Goal: Navigation & Orientation: Find specific page/section

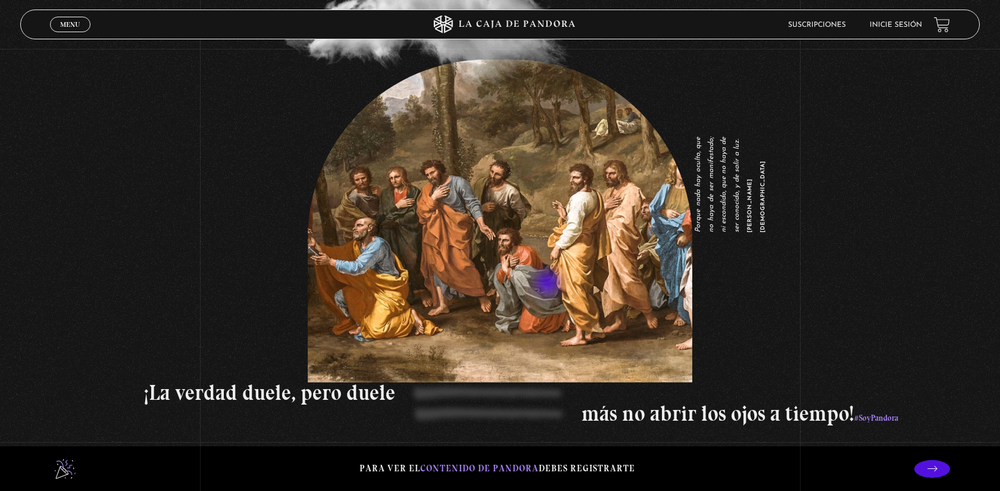
scroll to position [1820, 0]
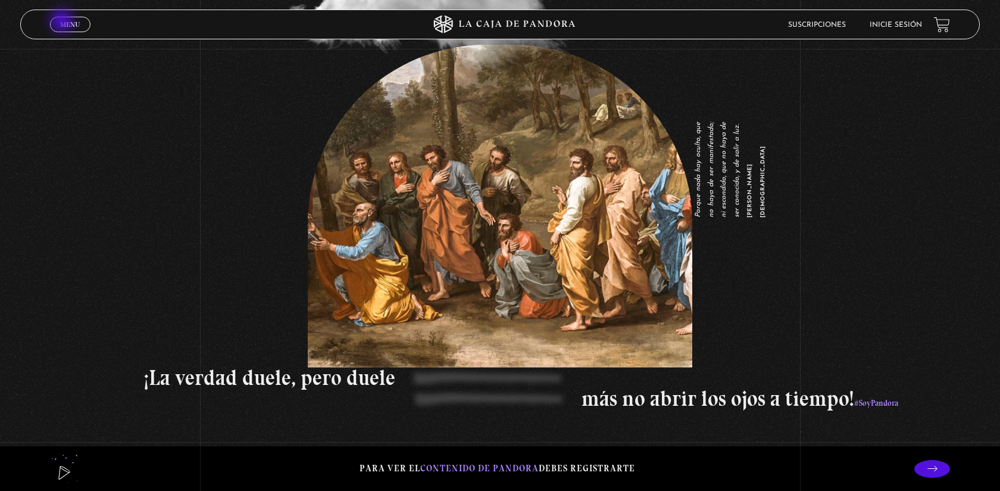
click at [63, 22] on span "Menu" at bounding box center [70, 24] width 20 height 7
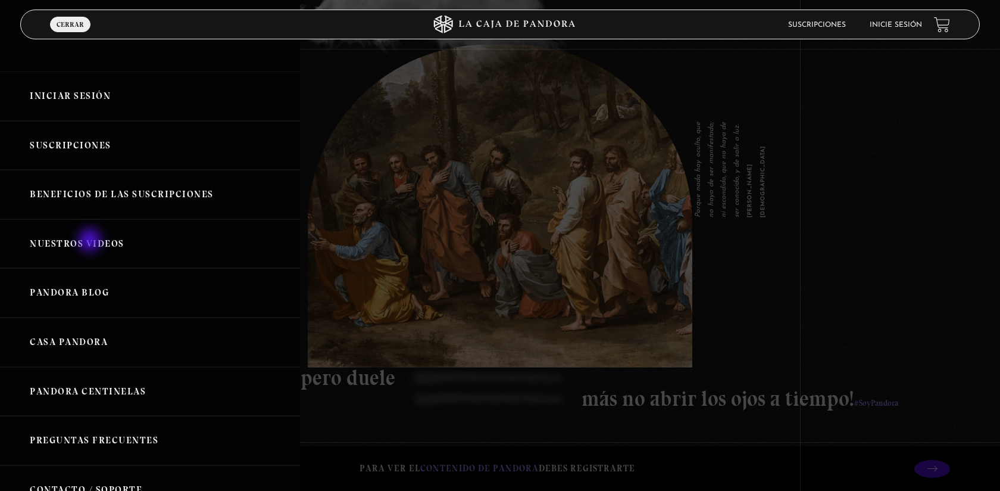
click at [92, 240] on link "Nuestros Videos" at bounding box center [150, 243] width 300 height 49
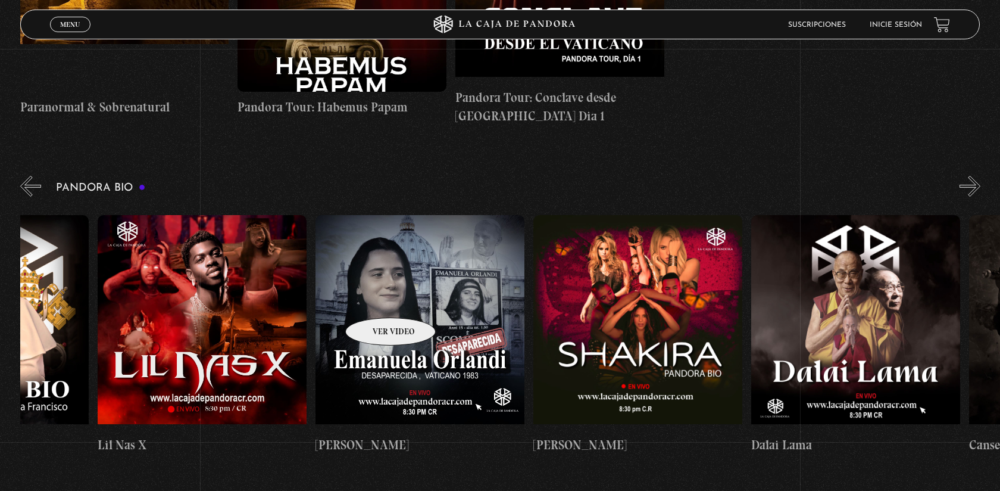
scroll to position [0, 138]
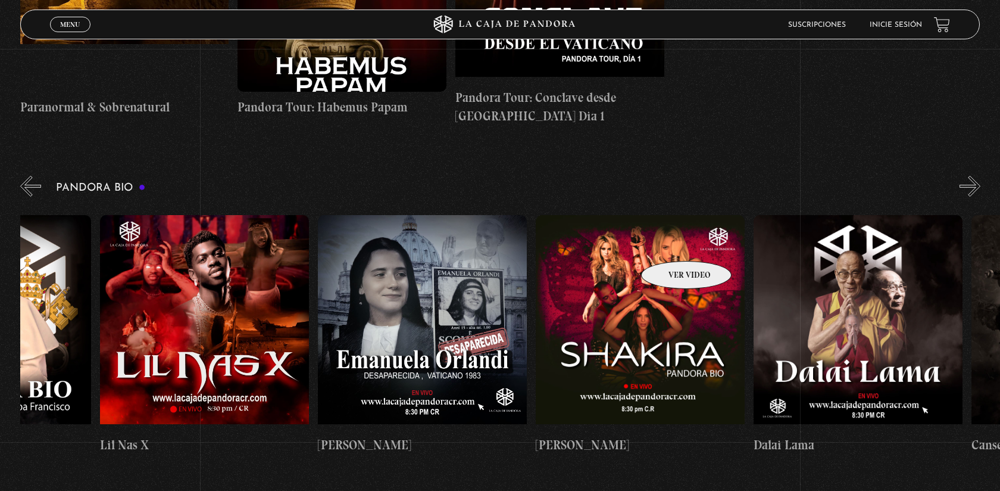
click at [678, 238] on figure at bounding box center [640, 322] width 209 height 214
click at [639, 320] on figure at bounding box center [640, 322] width 209 height 214
click at [640, 321] on figure at bounding box center [640, 322] width 209 height 214
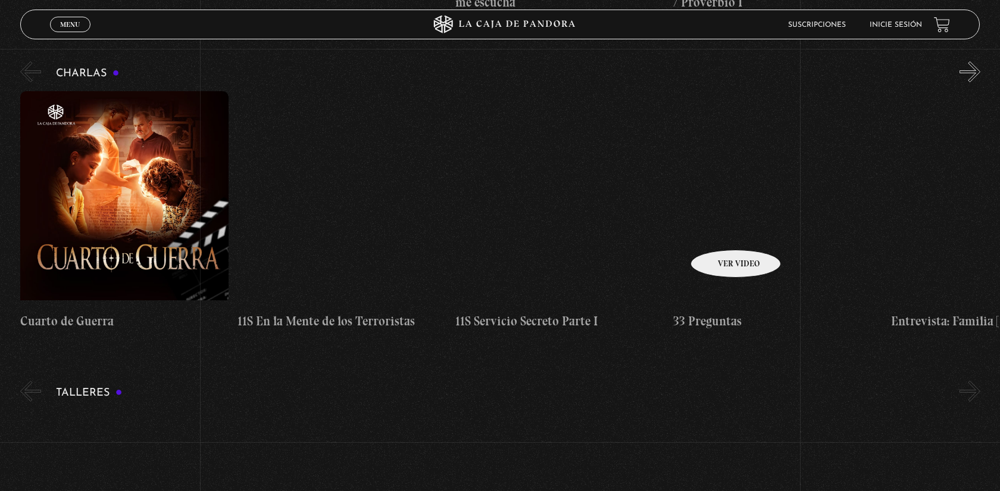
scroll to position [5137, 0]
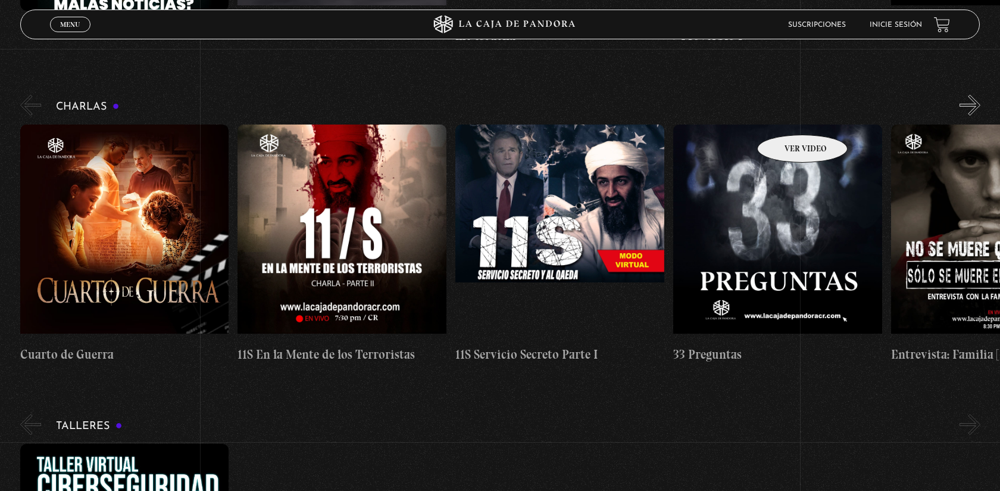
click at [788, 124] on figure at bounding box center [777, 231] width 209 height 214
click at [788, 142] on figure at bounding box center [777, 231] width 209 height 214
click at [787, 142] on figure at bounding box center [777, 231] width 209 height 214
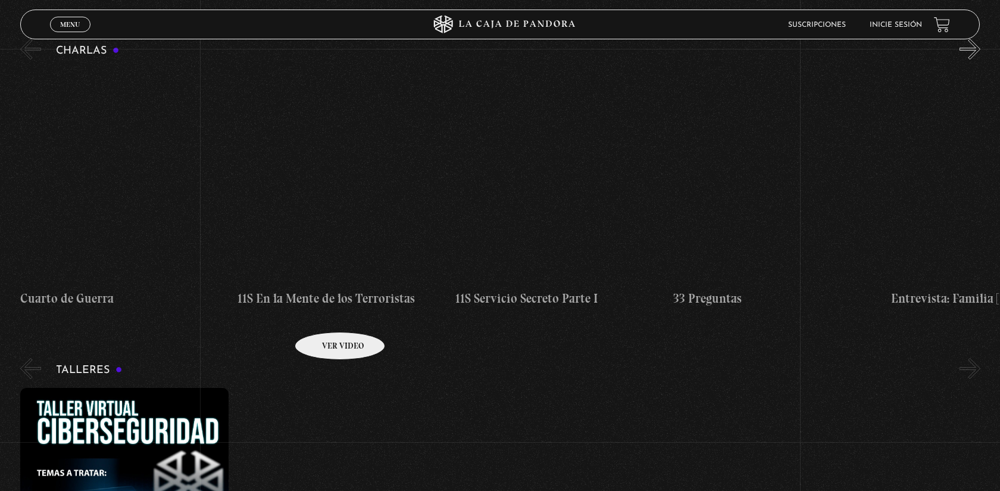
scroll to position [5554, 0]
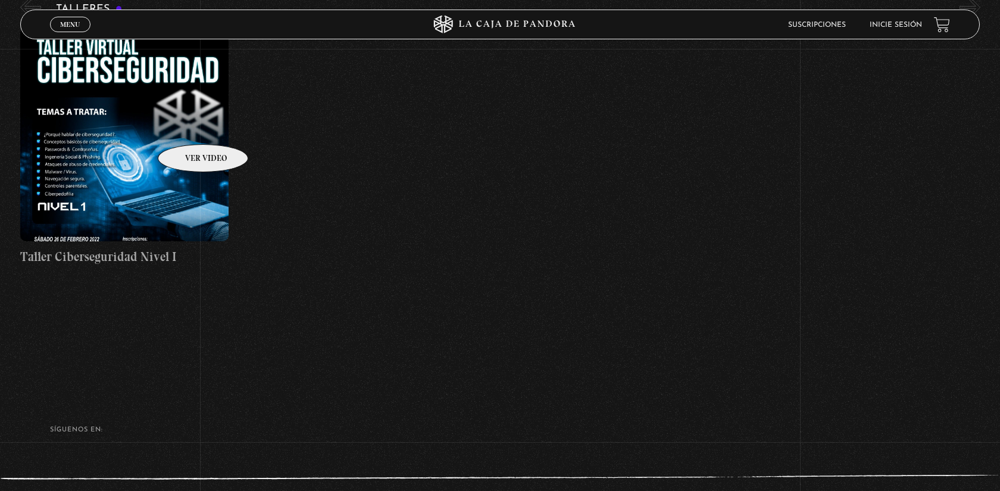
click at [188, 126] on figure at bounding box center [124, 134] width 209 height 214
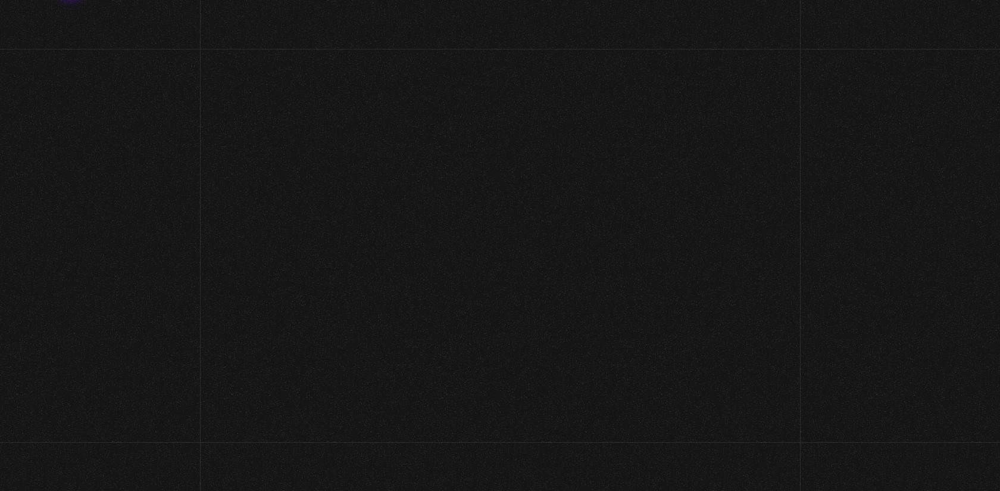
scroll to position [5554, 0]
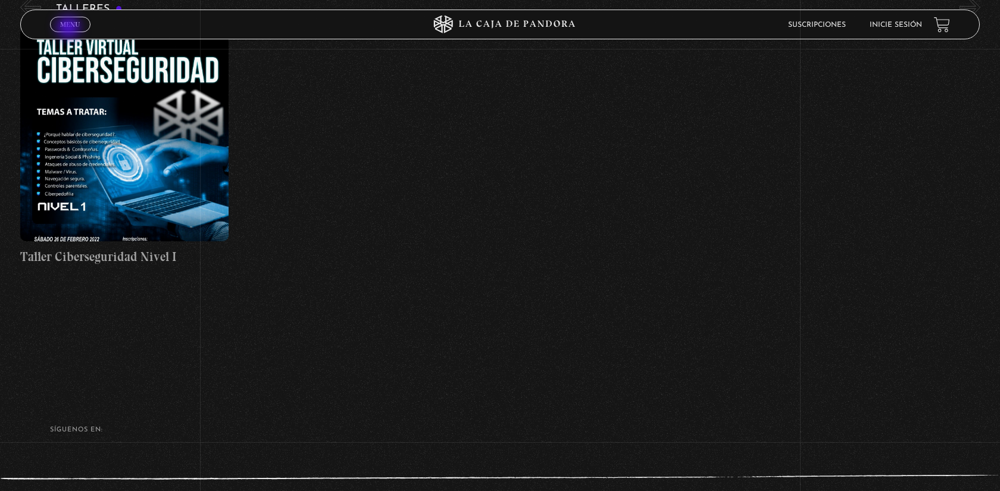
click at [70, 28] on span "Menu" at bounding box center [70, 24] width 20 height 7
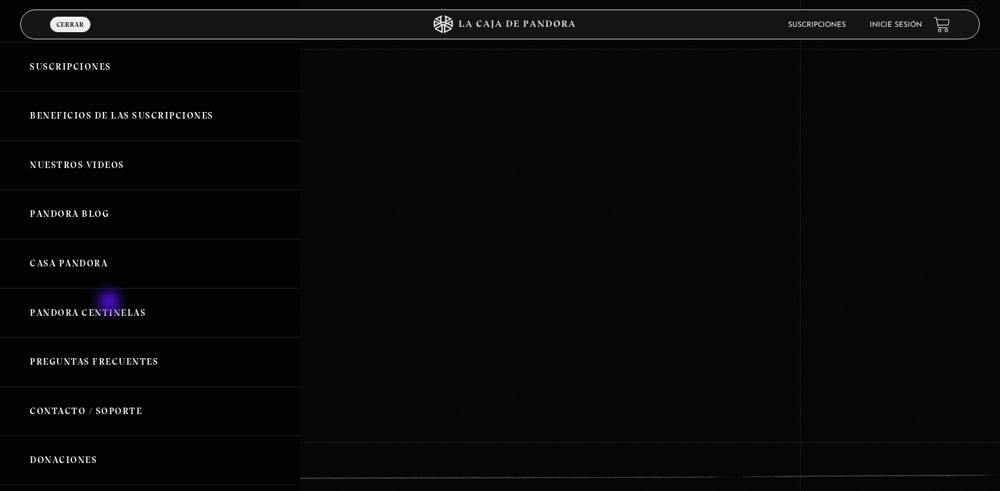
scroll to position [99, 0]
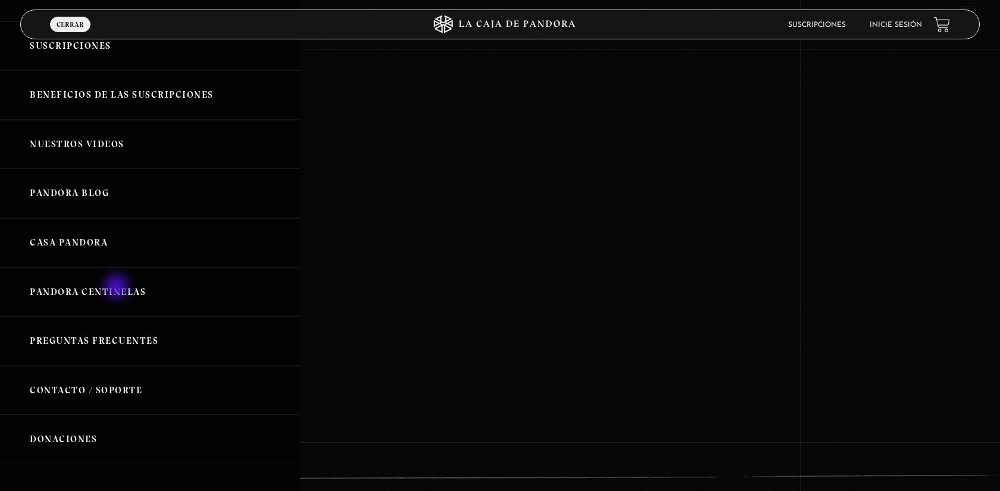
click at [118, 288] on link "Pandora Centinelas" at bounding box center [150, 291] width 300 height 49
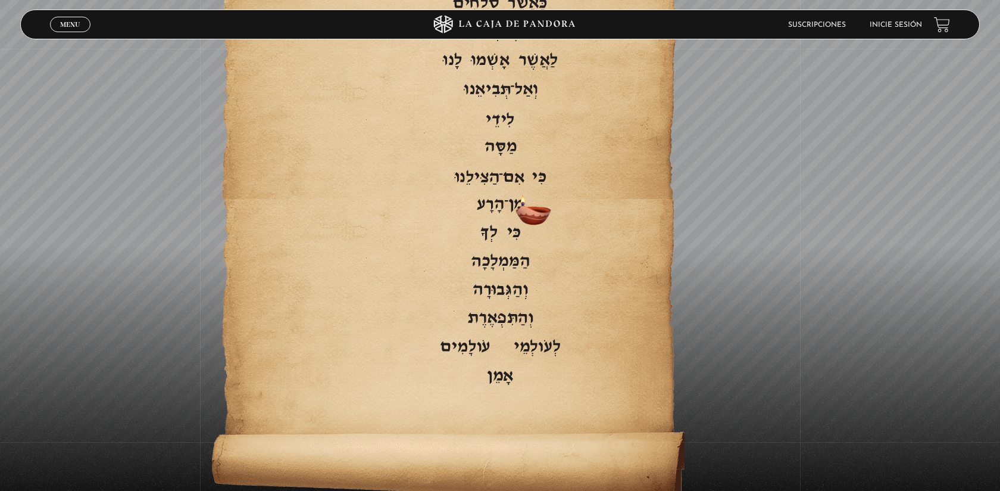
scroll to position [2538, 0]
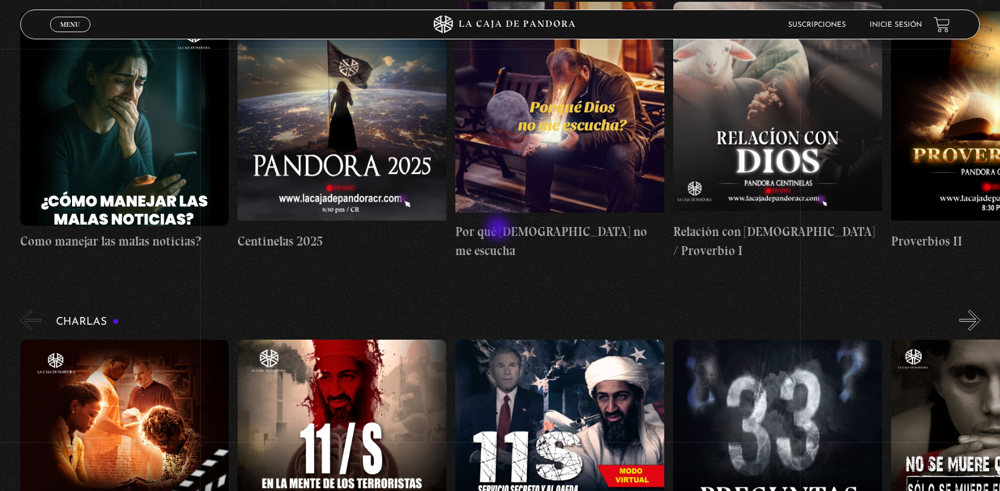
scroll to position [4921, 0]
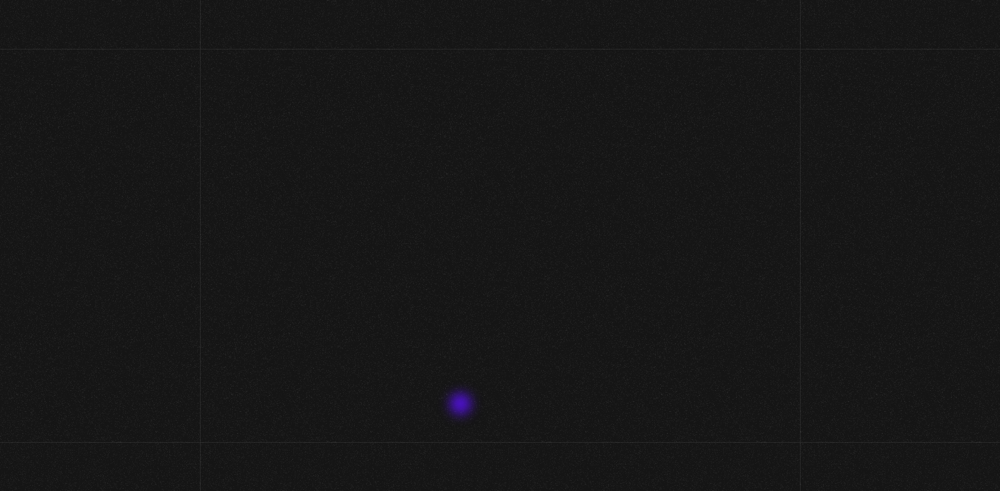
scroll to position [2538, 0]
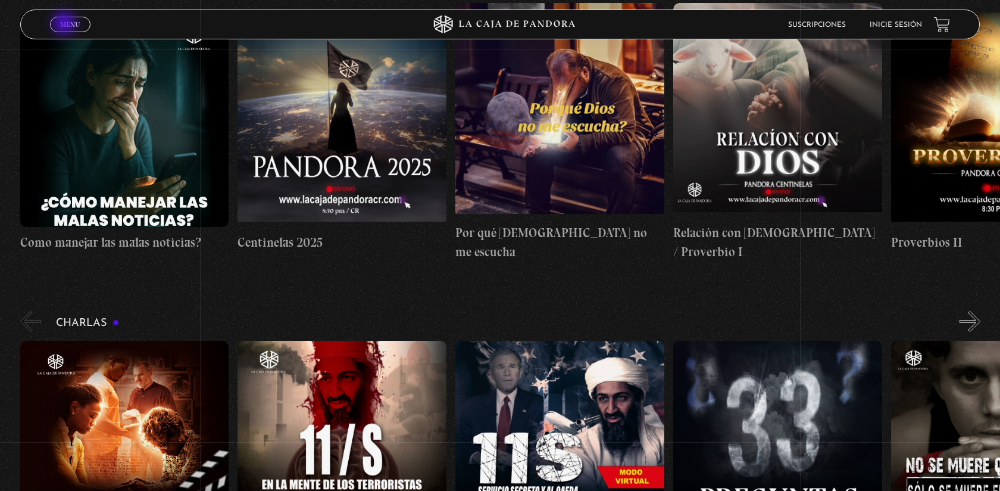
click at [65, 25] on span "Menu" at bounding box center [70, 24] width 20 height 7
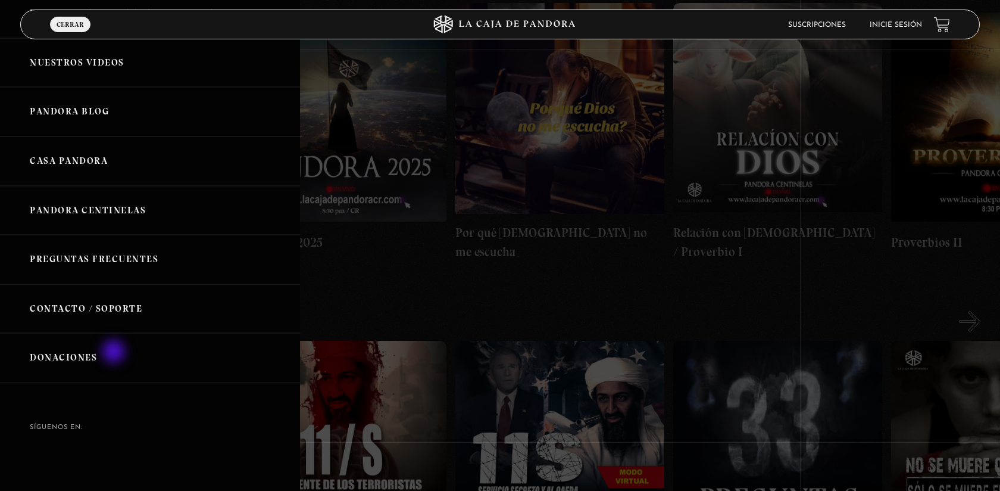
scroll to position [186, 0]
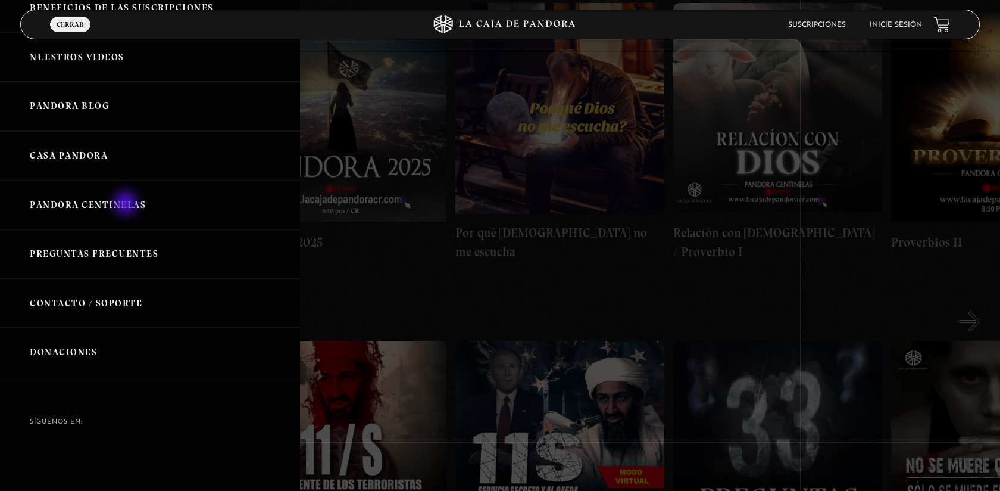
click at [127, 204] on link "Pandora Centinelas" at bounding box center [150, 204] width 300 height 49
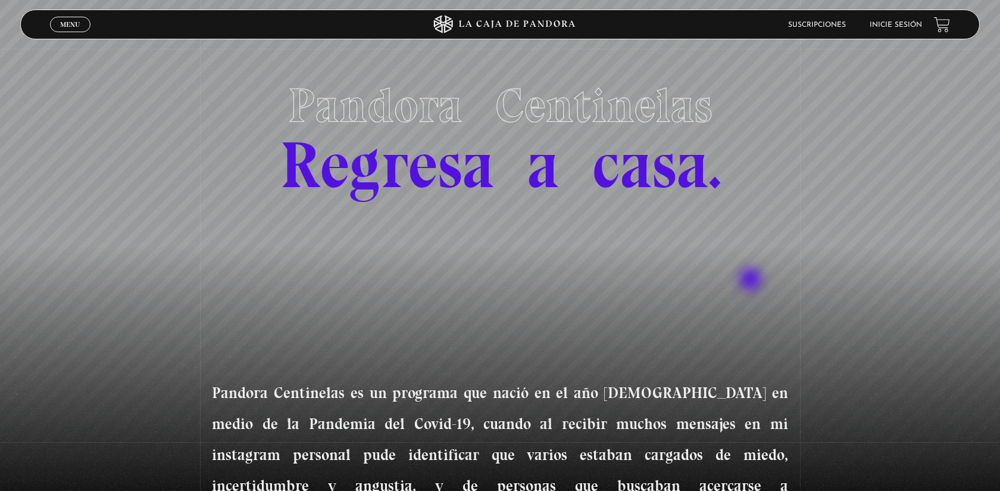
scroll to position [102, 0]
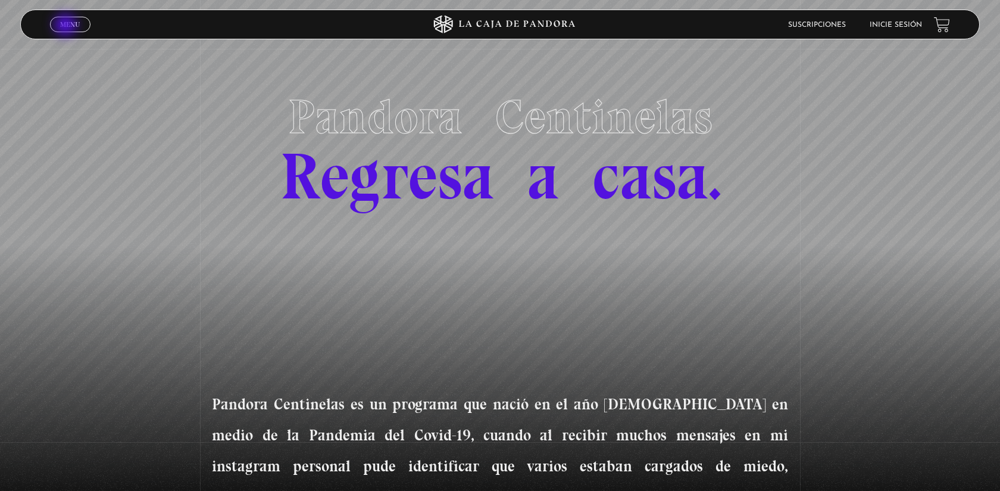
click at [67, 27] on span "Menu" at bounding box center [70, 24] width 20 height 7
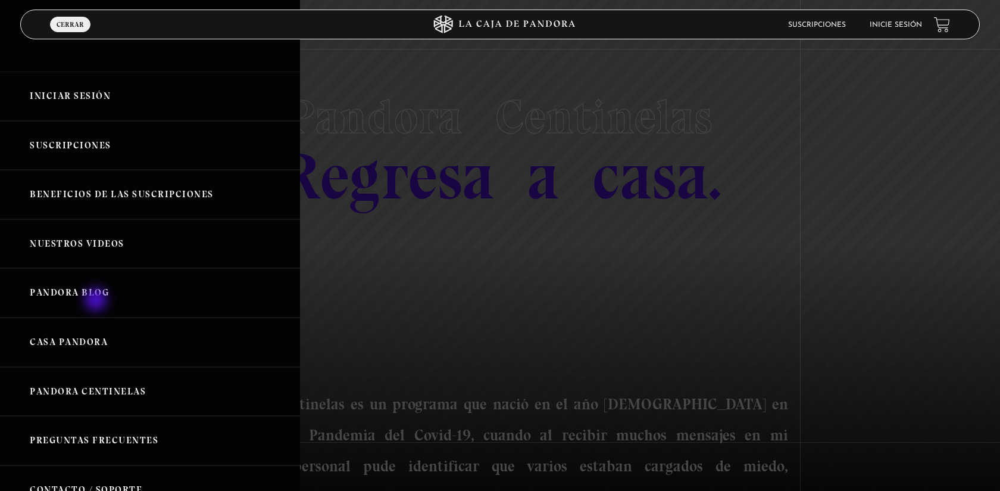
click at [97, 301] on link "Pandora Blog" at bounding box center [150, 292] width 300 height 49
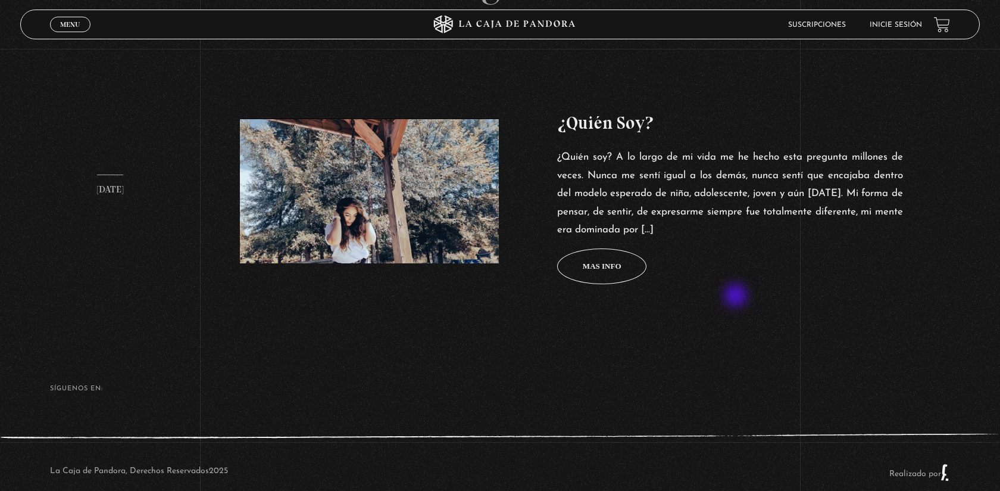
scroll to position [498, 0]
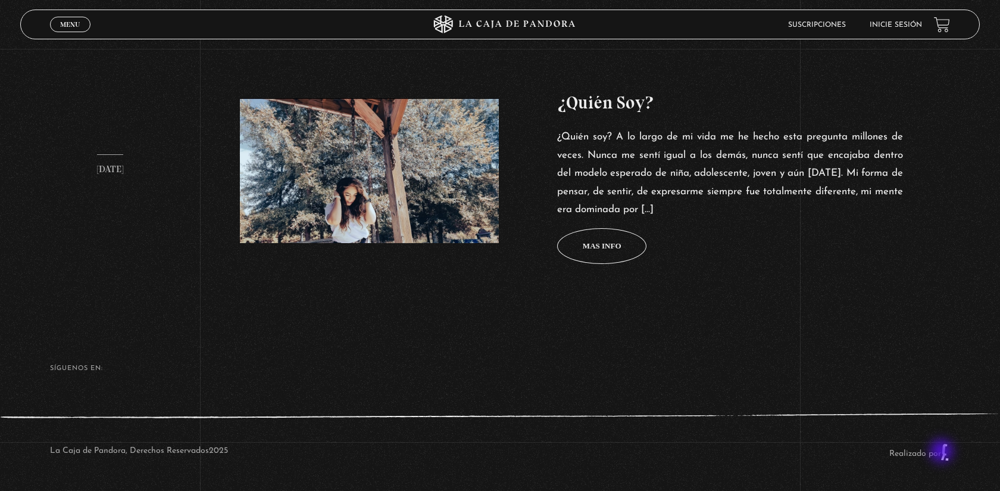
click at [943, 452] on link "Realizado por" at bounding box center [919, 453] width 61 height 9
click at [80, 20] on link "Menu Cerrar" at bounding box center [70, 24] width 40 height 15
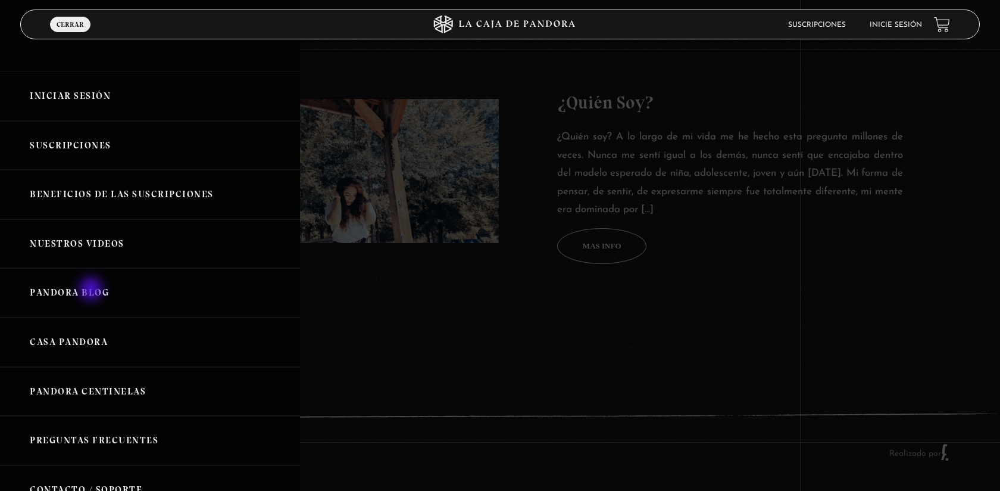
click at [92, 290] on link "Pandora Blog" at bounding box center [150, 292] width 300 height 49
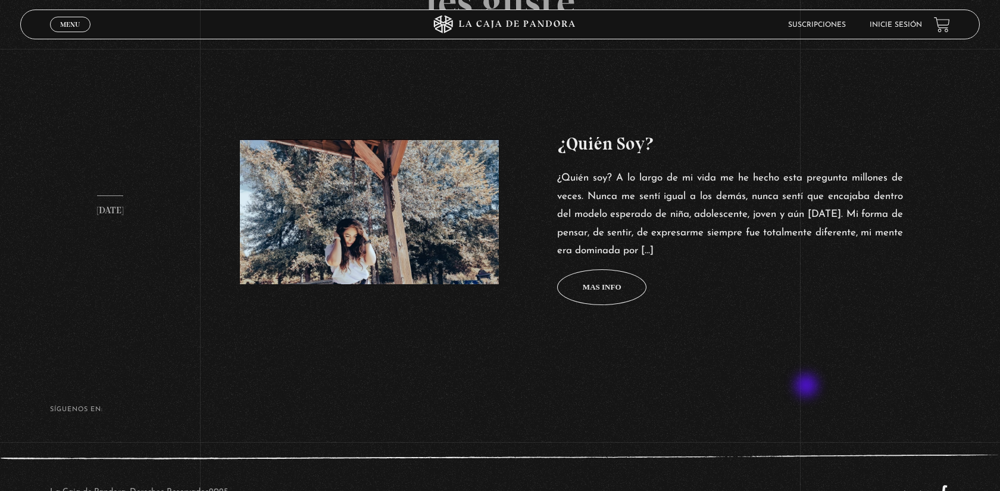
scroll to position [498, 0]
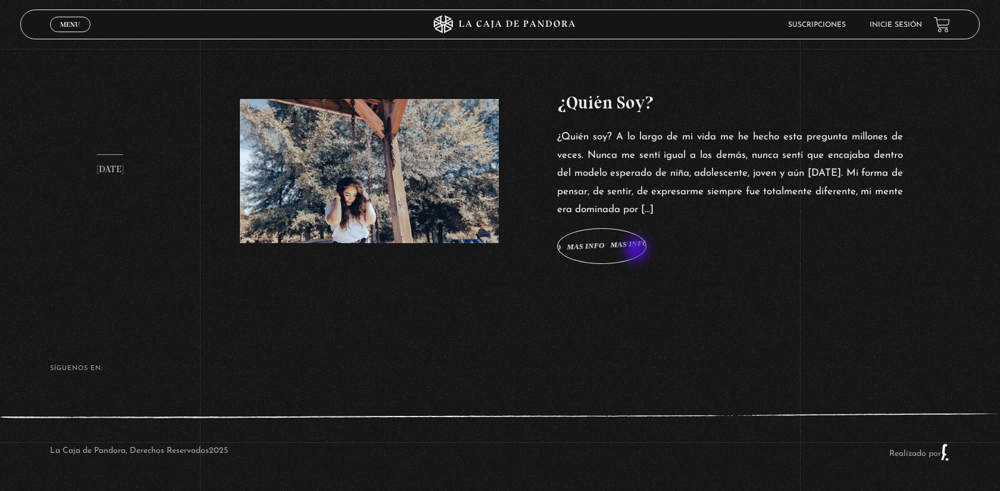
click at [632, 249] on span "Mas info Mas info Mas info Mas info Mas info" at bounding box center [601, 246] width 89 height 36
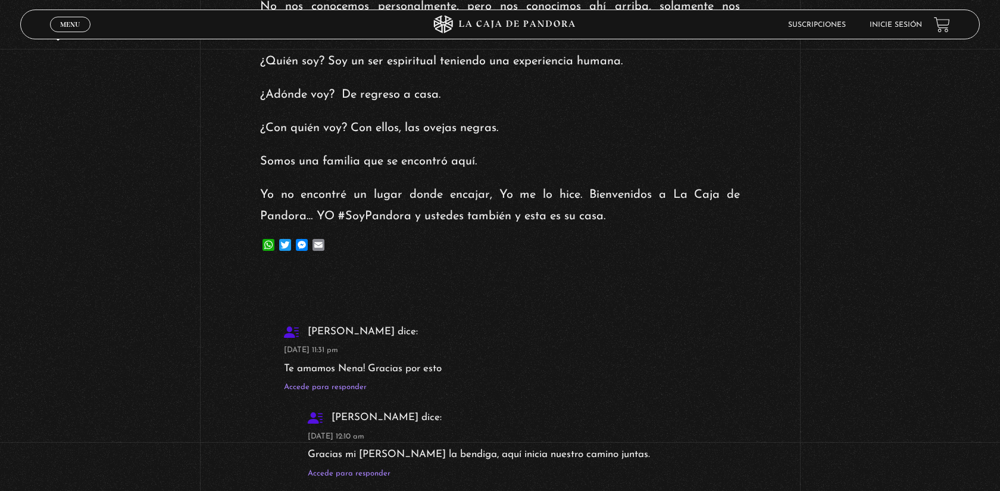
scroll to position [2092, 0]
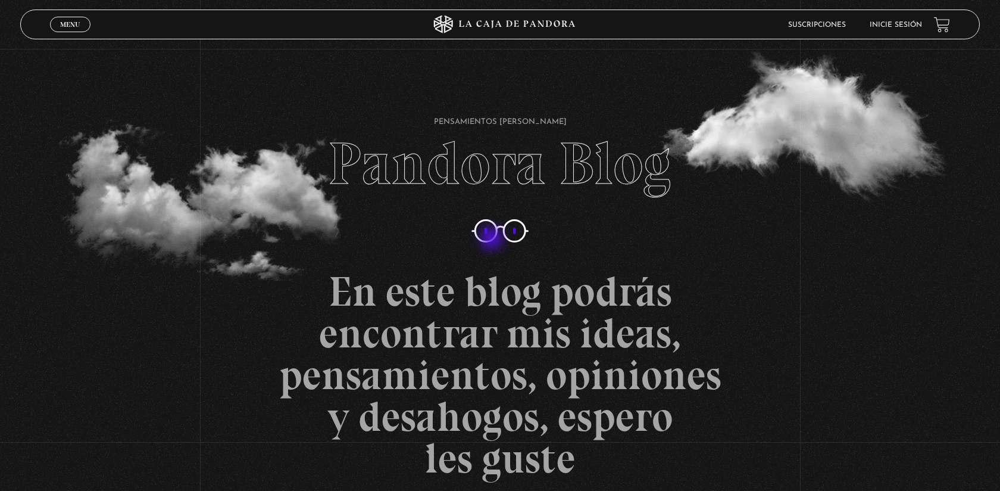
click at [493, 239] on lord-icon at bounding box center [499, 231] width 77 height 77
click at [492, 233] on lord-icon at bounding box center [499, 231] width 77 height 77
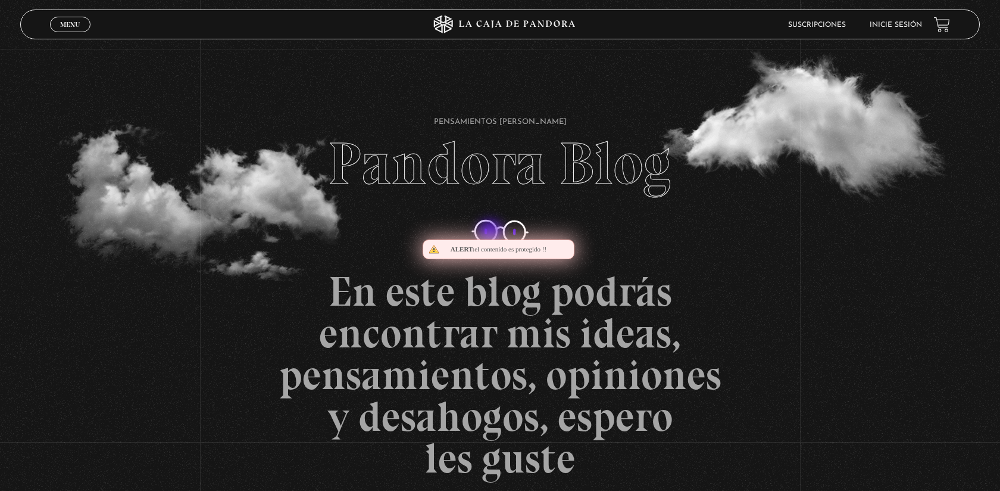
click at [492, 233] on lord-icon at bounding box center [499, 231] width 77 height 77
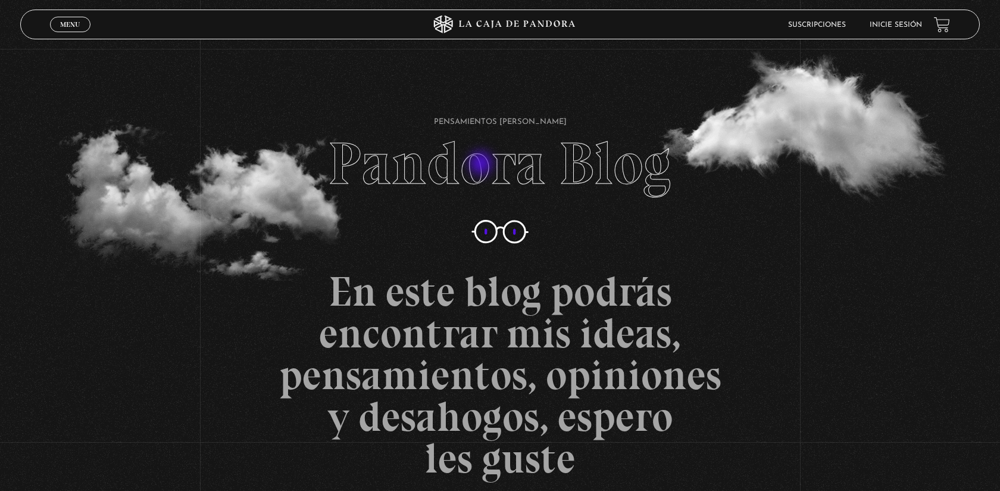
click at [482, 164] on h1 "Pensamientos Sindy Ramirez Pandora Blog" at bounding box center [500, 133] width 344 height 119
click at [479, 164] on h1 "Pensamientos Sindy Ramirez Pandora Blog" at bounding box center [500, 133] width 344 height 119
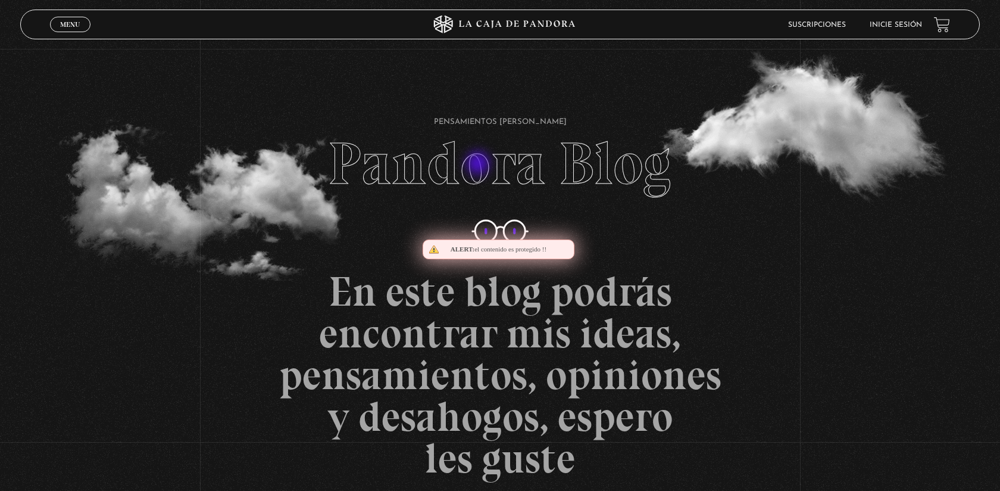
click at [479, 164] on h1 "Pensamientos Sindy Ramirez Pandora Blog" at bounding box center [500, 133] width 344 height 119
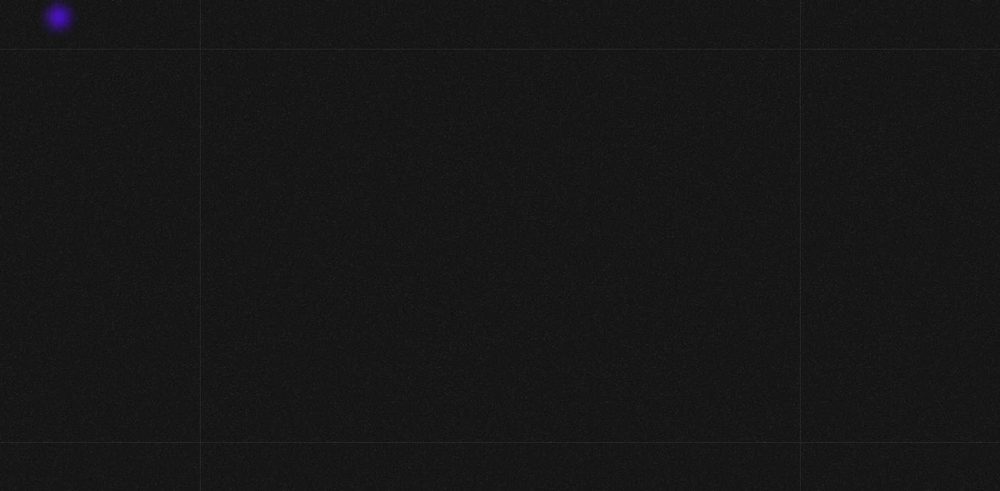
scroll to position [102, 0]
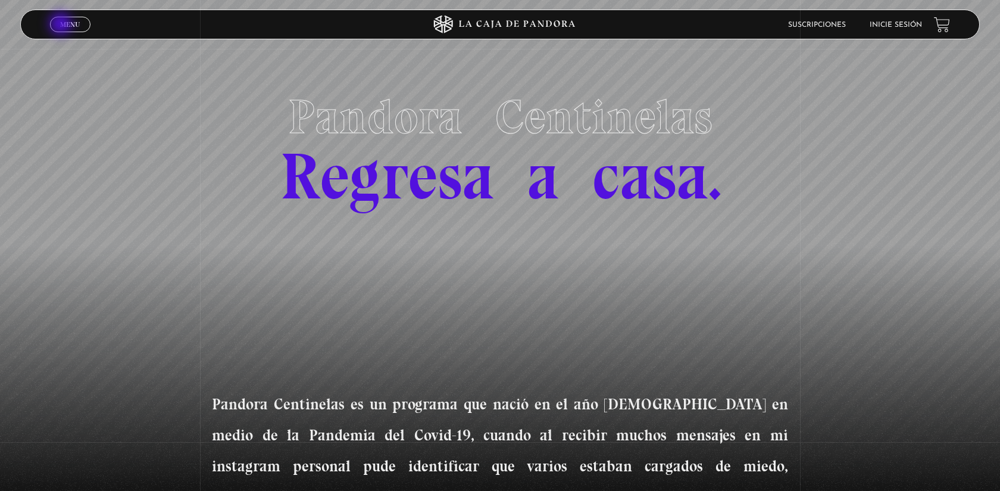
click at [62, 25] on span "Menu" at bounding box center [70, 24] width 20 height 7
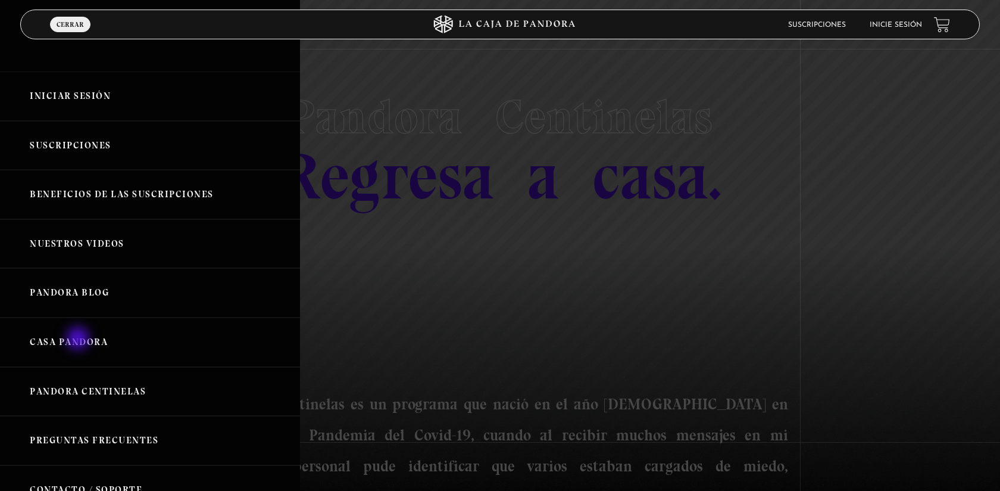
click at [79, 339] on link "Casa Pandora" at bounding box center [150, 341] width 300 height 49
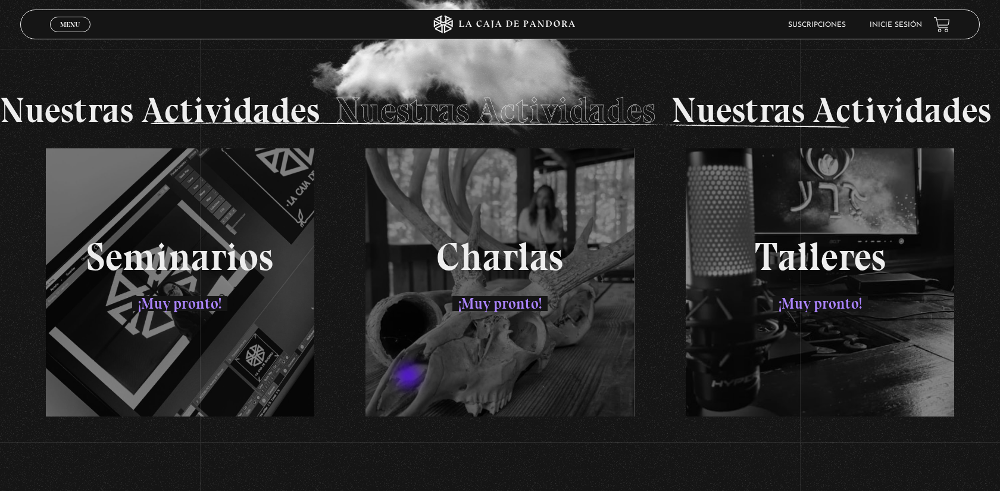
scroll to position [1816, 0]
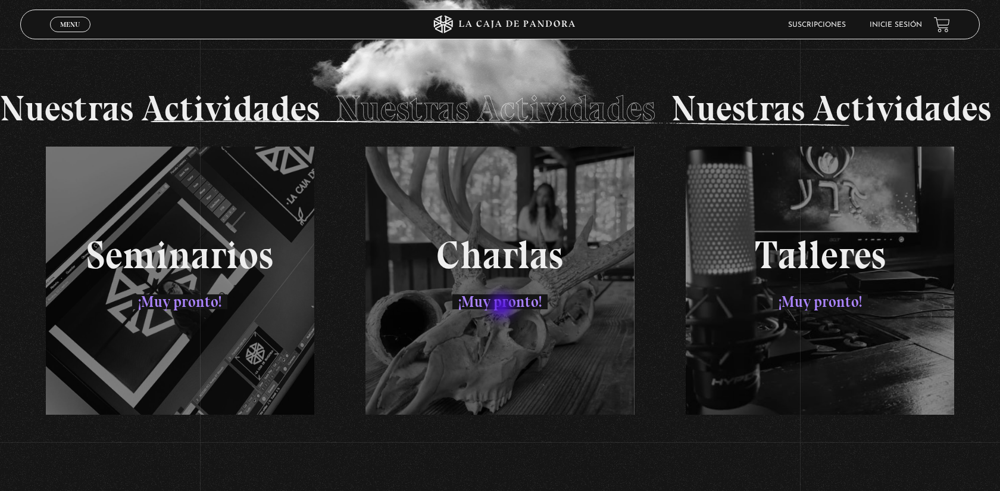
click at [505, 304] on div "Seminarios ¡Muy pronto! [PERSON_NAME] ¡Muy pronto! Talleres ¡Muy pronto!" at bounding box center [500, 280] width 960 height 268
click at [503, 306] on div "Seminarios ¡Muy pronto! Charlas ¡Muy pronto! Talleres ¡Muy pronto!" at bounding box center [500, 280] width 960 height 268
click at [503, 308] on div "Seminarios ¡Muy pronto! Charlas ¡Muy pronto! Talleres ¡Muy pronto!" at bounding box center [500, 280] width 960 height 268
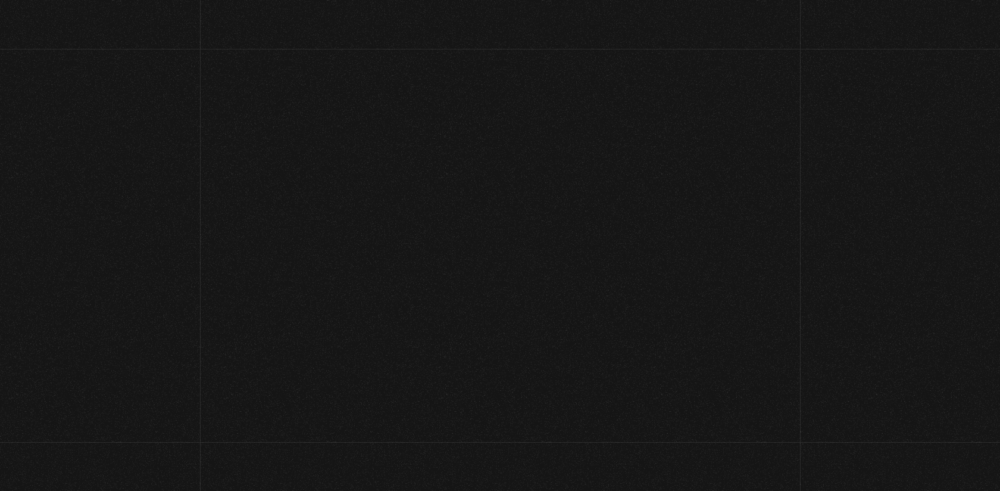
scroll to position [102, 0]
